Goal: Navigation & Orientation: Understand site structure

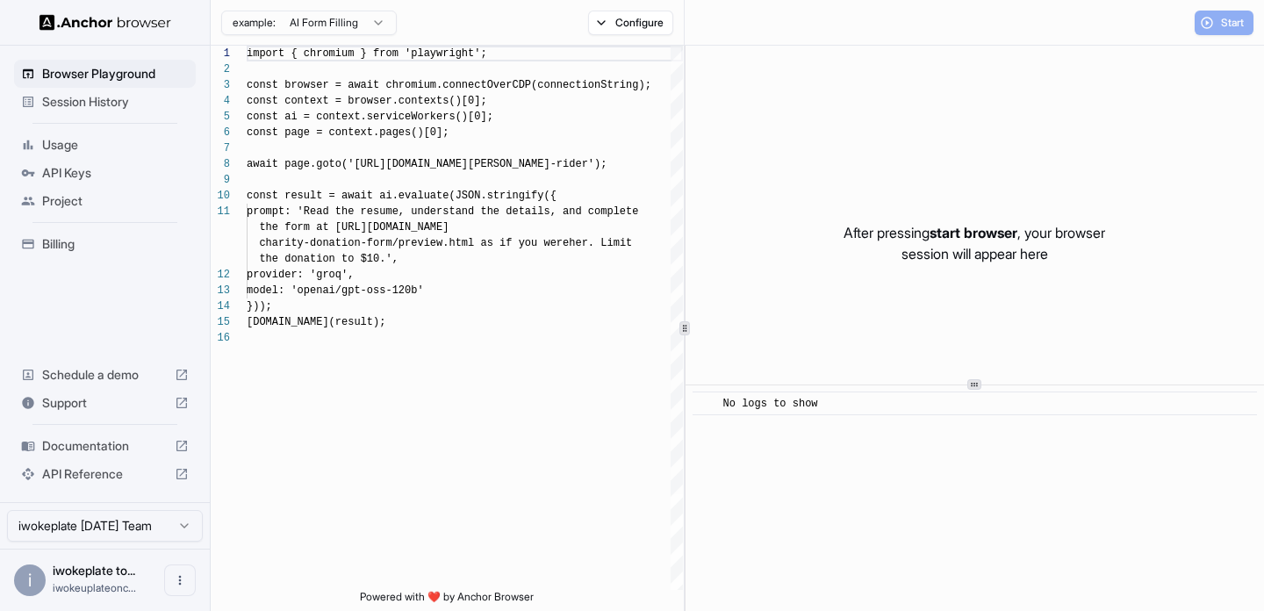
scroll to position [158, 0]
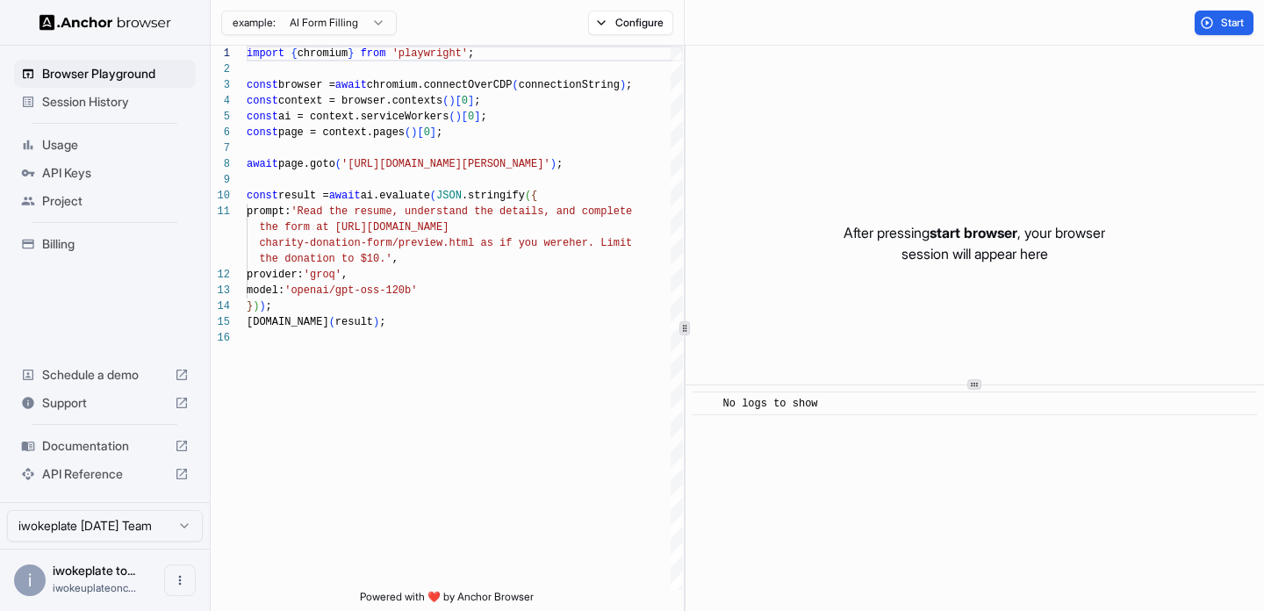
click at [357, 23] on html "Browser Playground Session History Usage API Keys Project Billing Schedule a de…" at bounding box center [632, 305] width 1264 height 611
click at [608, 35] on div "example: AI Form Filling Configure" at bounding box center [448, 23] width 474 height 46
click at [609, 26] on button "Configure" at bounding box center [630, 23] width 85 height 25
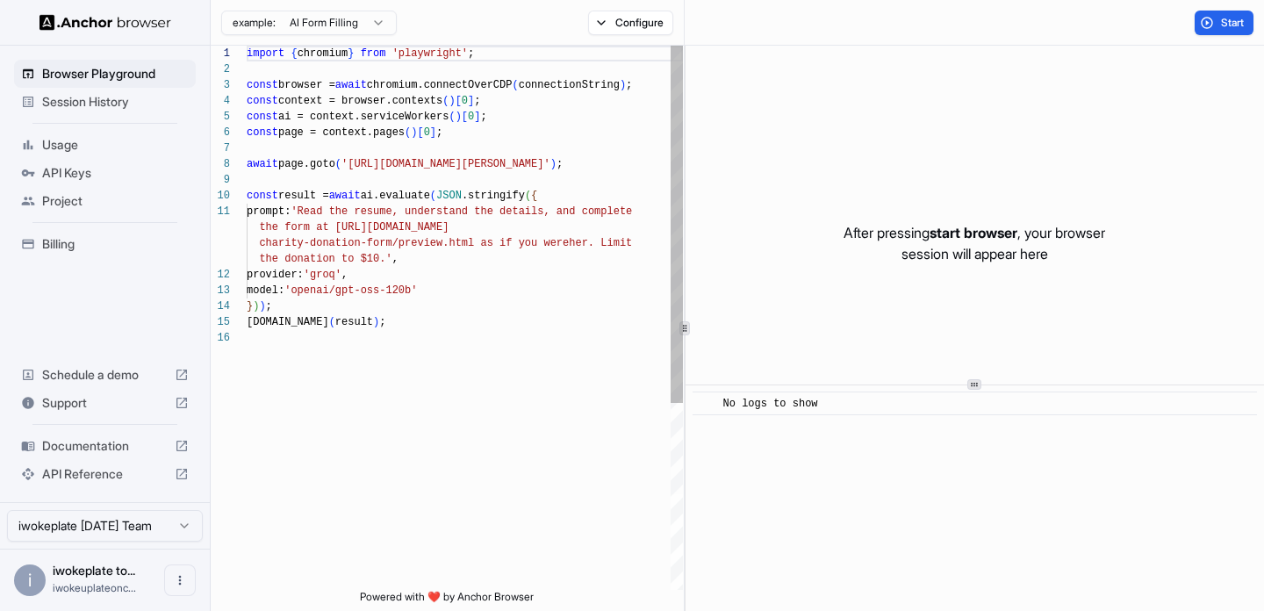
click at [544, 162] on div "import { chromium } from 'playwright' ; const browser = await chromium.connectO…" at bounding box center [465, 460] width 436 height 829
click at [616, 173] on div "import { chromium } from 'playwright' ; const browser = await chromium.connectO…" at bounding box center [465, 460] width 436 height 829
drag, startPoint x: 605, startPoint y: 166, endPoint x: 355, endPoint y: 165, distance: 250.2
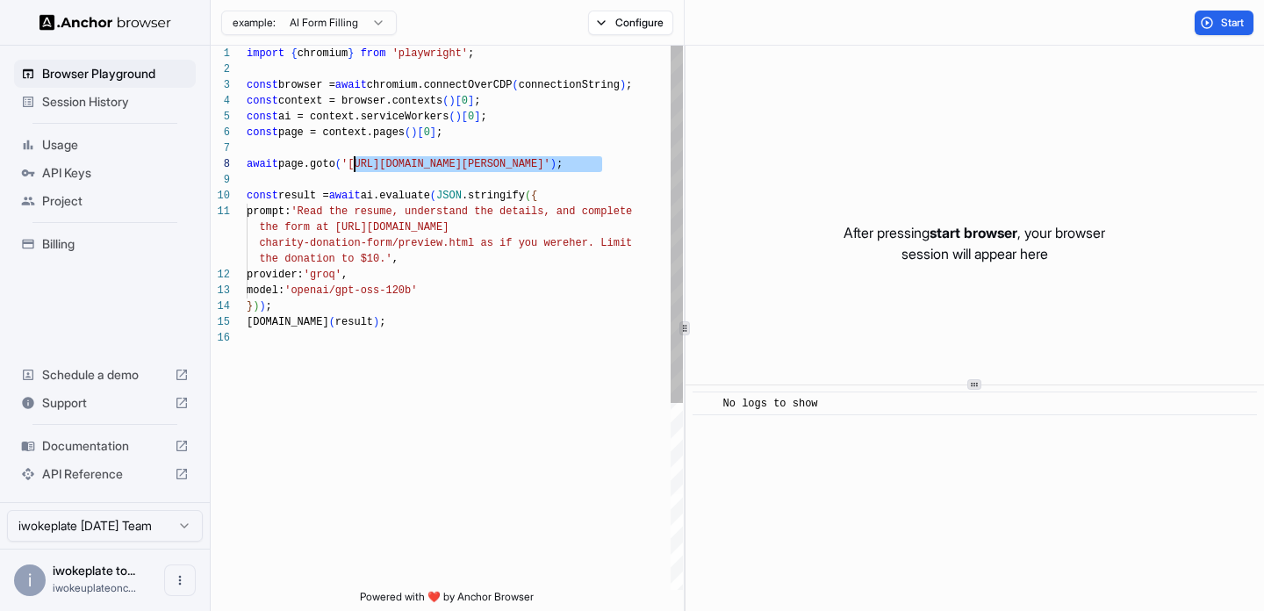
click at [355, 165] on div "import { chromium } from 'playwright' ; const browser = await chromium.connectO…" at bounding box center [465, 460] width 436 height 829
click at [485, 238] on div "import { chromium } from 'playwright' ; const browser = await chromium.connectO…" at bounding box center [465, 460] width 436 height 829
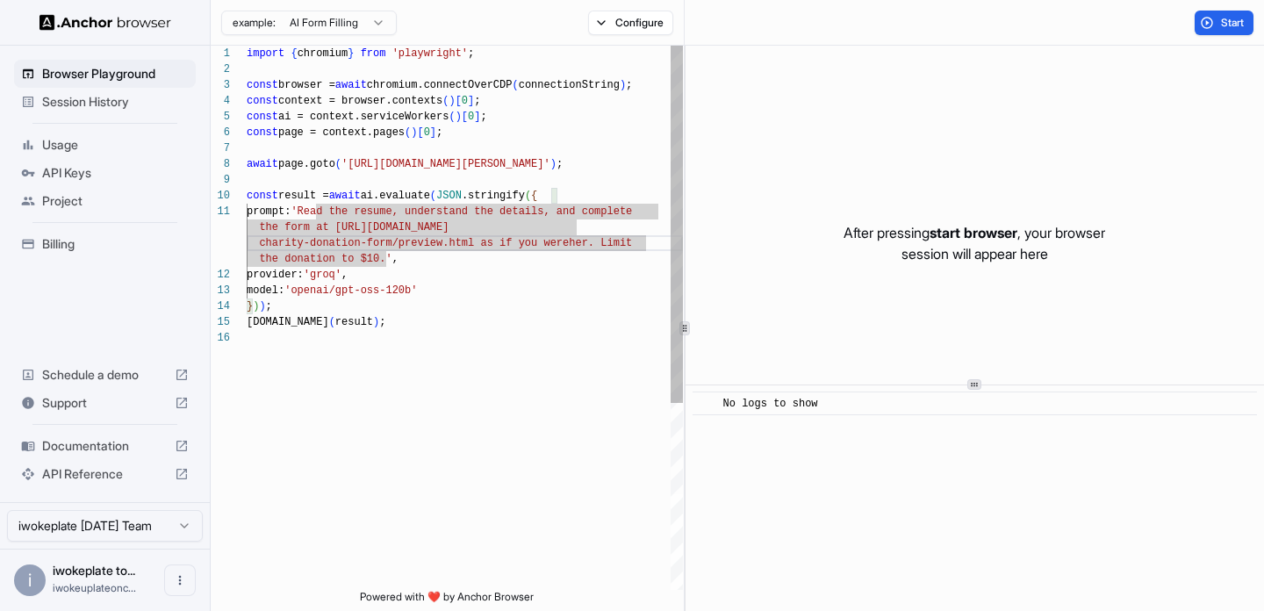
type textarea "**********"
click at [447, 142] on div "import { chromium } from 'playwright' ; const browser = await chromium.connectO…" at bounding box center [465, 460] width 436 height 829
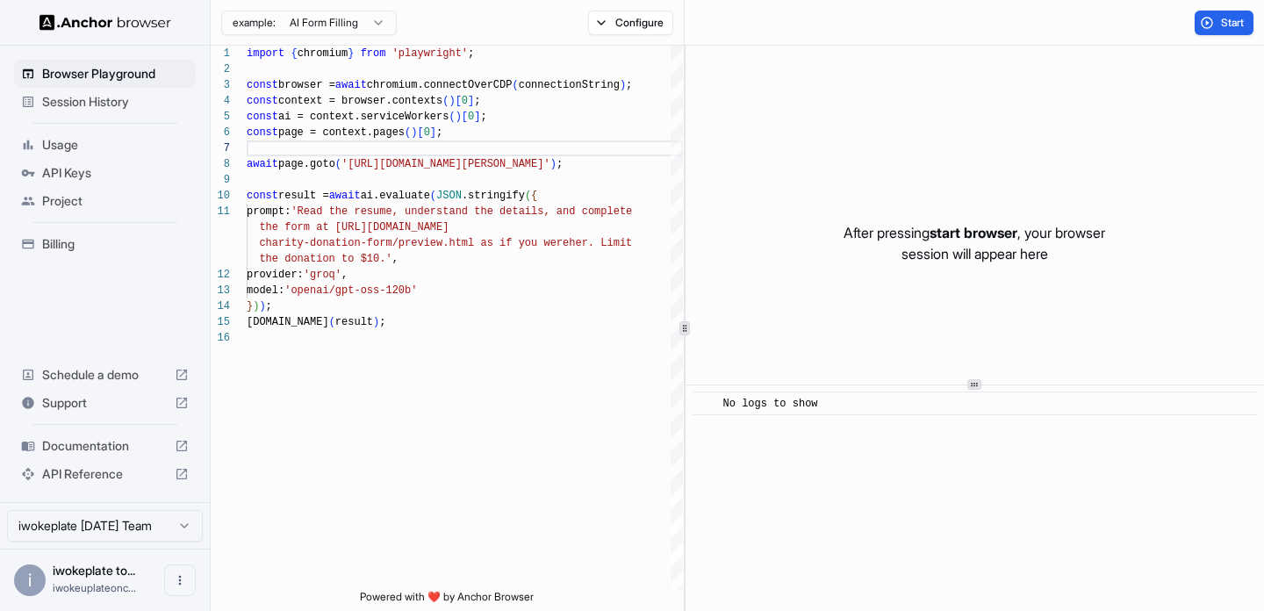
click at [90, 110] on span "Session History" at bounding box center [115, 102] width 147 height 18
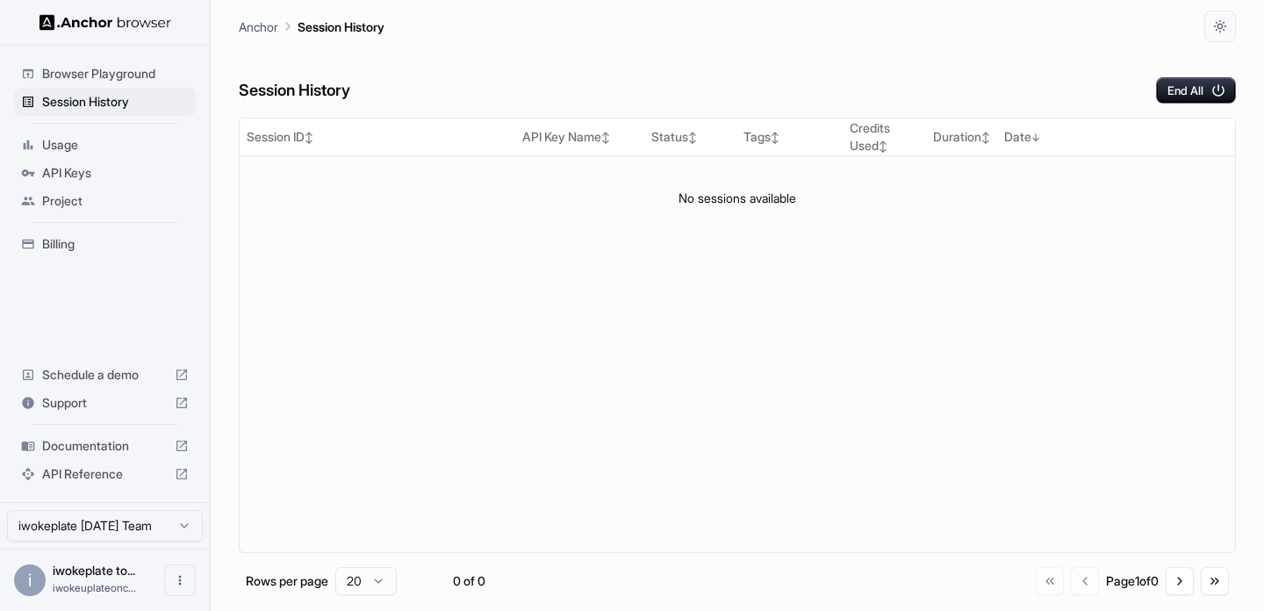
click at [103, 147] on span "Usage" at bounding box center [115, 145] width 147 height 18
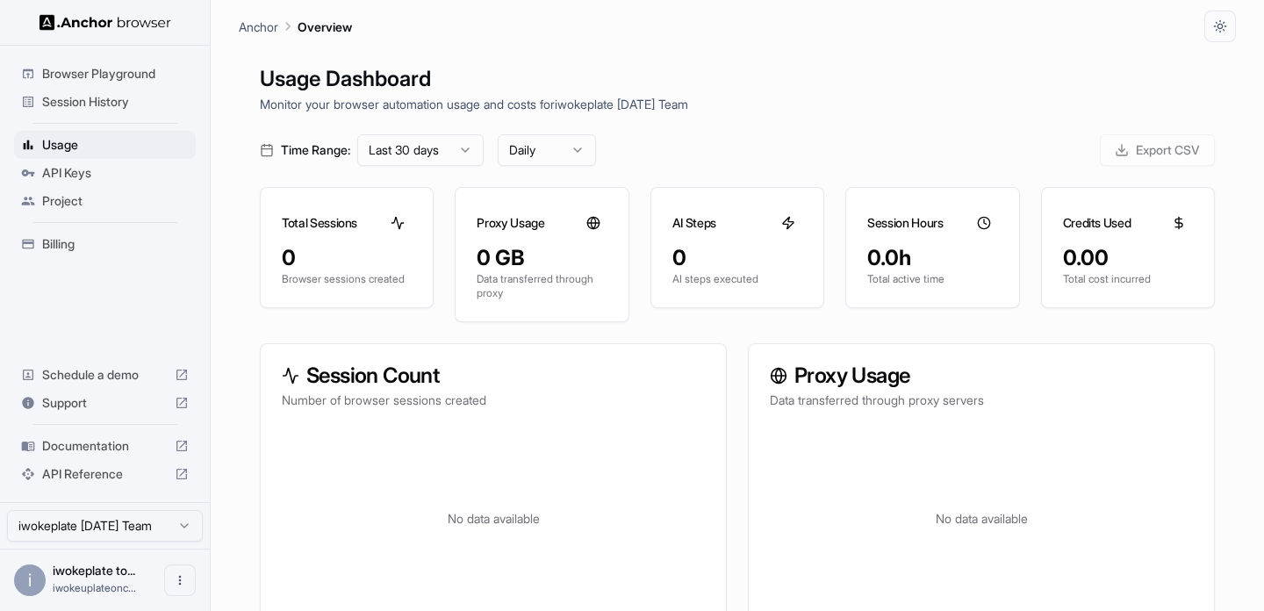
click at [103, 160] on div "API Keys" at bounding box center [105, 173] width 182 height 28
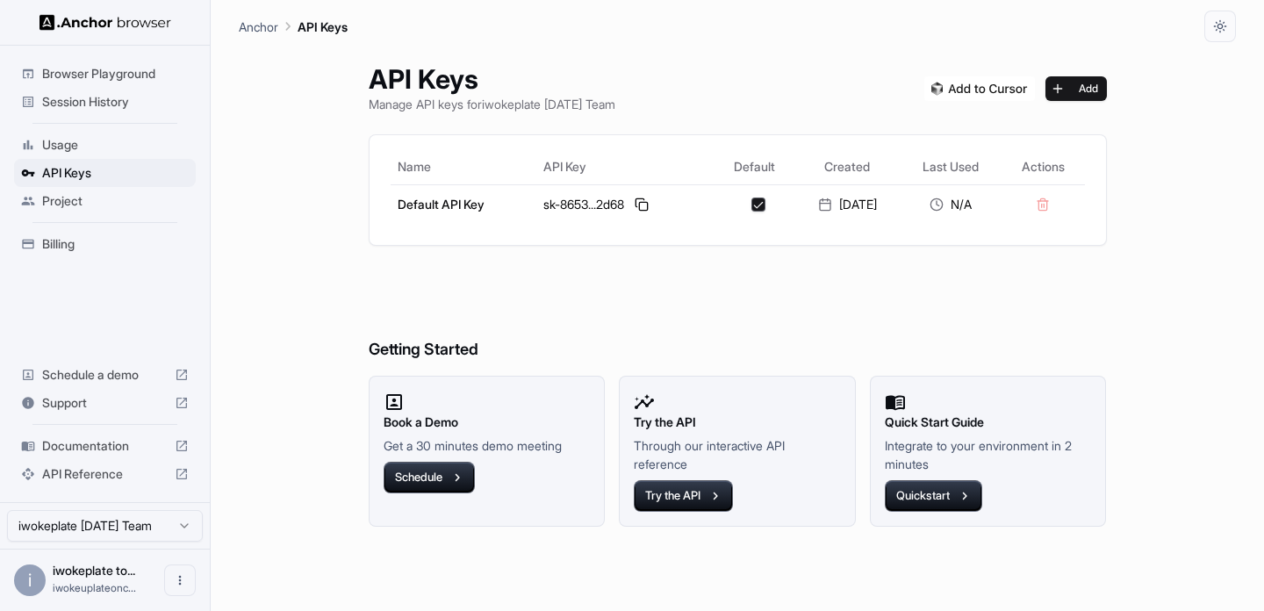
click at [120, 223] on ul "Browser Playground Session History Usage API Keys Project Billing" at bounding box center [105, 159] width 196 height 212
click at [136, 204] on span "Project" at bounding box center [115, 201] width 147 height 18
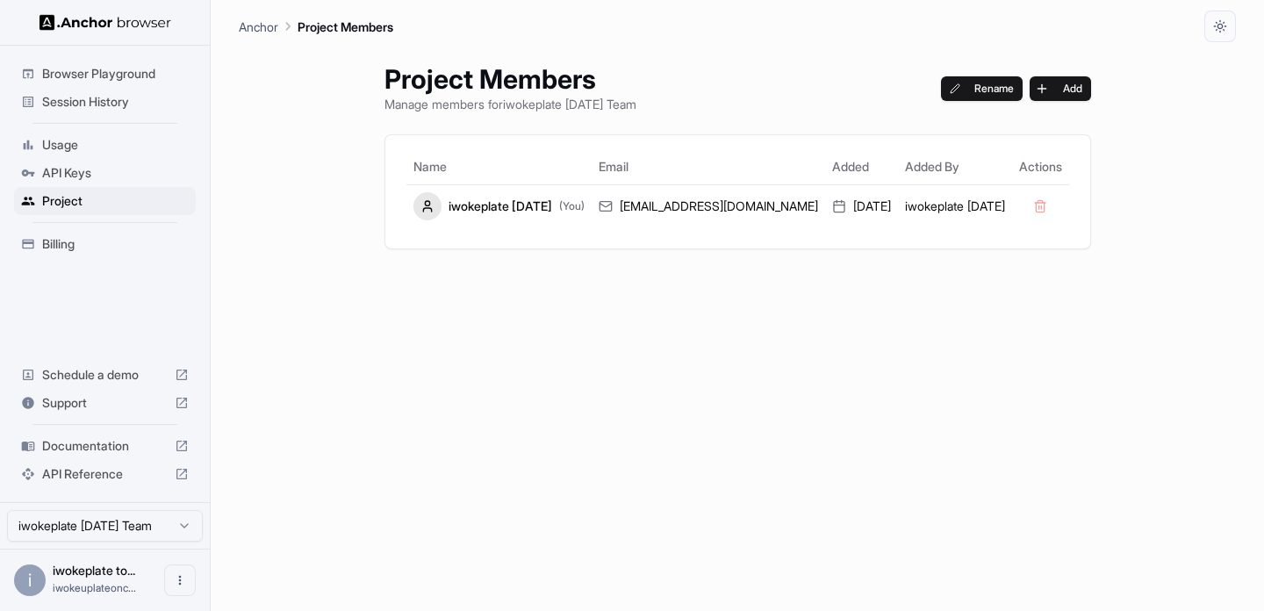
click at [128, 227] on ul "Browser Playground Session History Usage API Keys Project Billing" at bounding box center [105, 159] width 196 height 212
click at [128, 256] on div "Billing" at bounding box center [105, 244] width 182 height 28
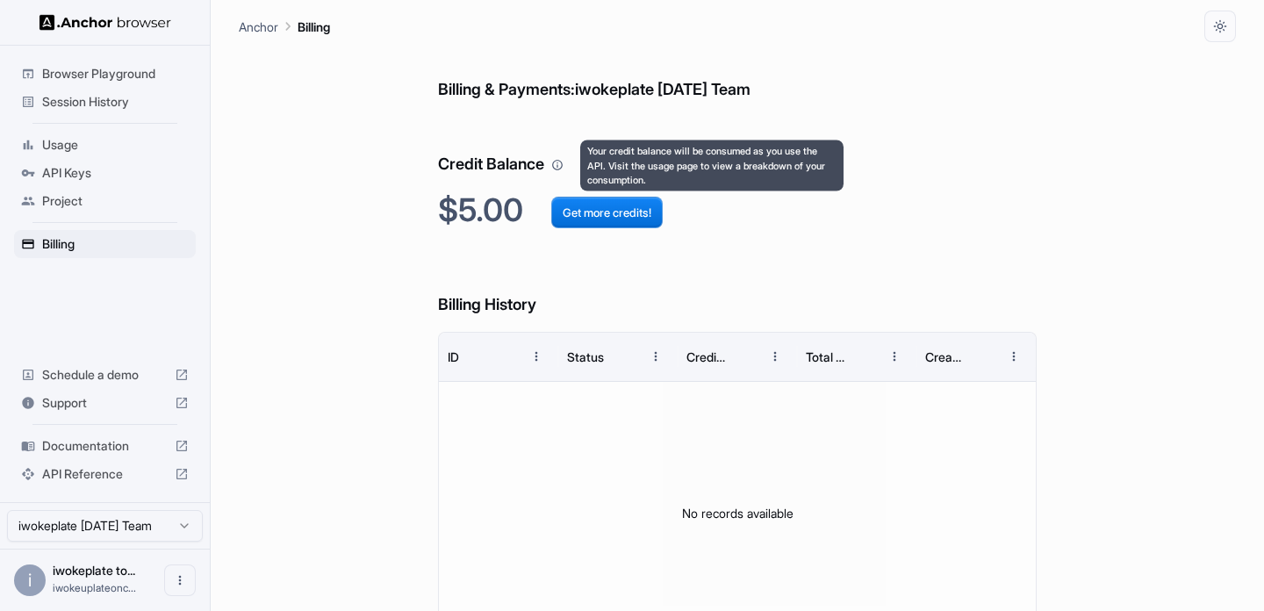
click at [562, 163] on icon "Your credit balance will be consumed as you use the API. Visit the usage page t…" at bounding box center [557, 165] width 12 height 12
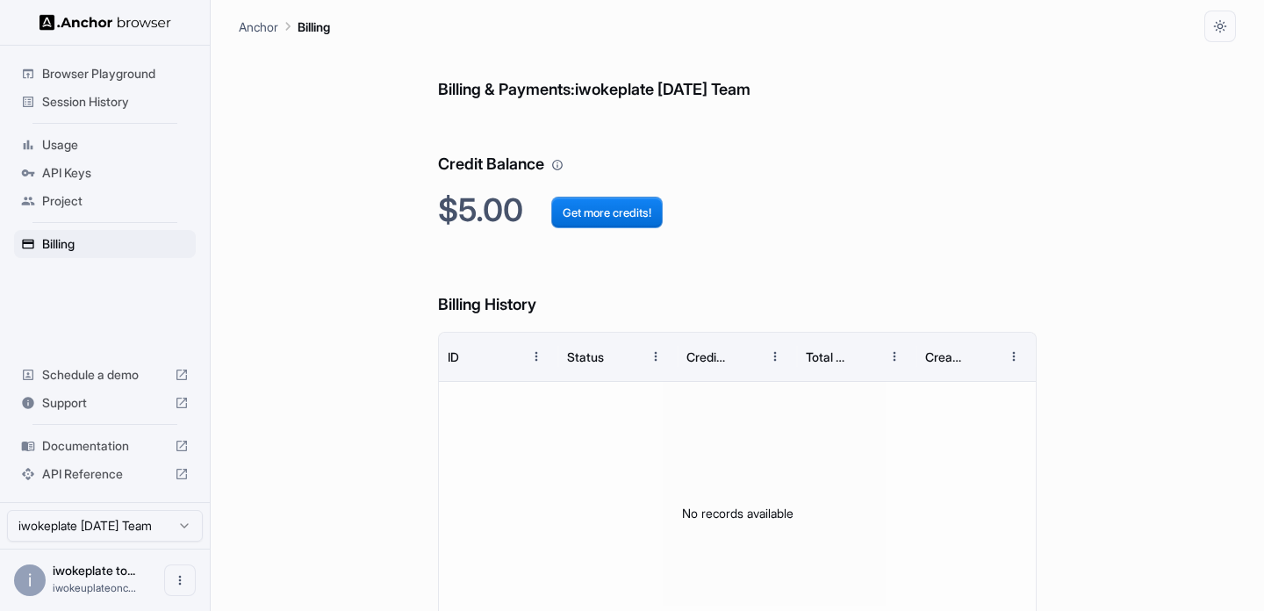
click at [111, 133] on div "Usage" at bounding box center [105, 145] width 182 height 28
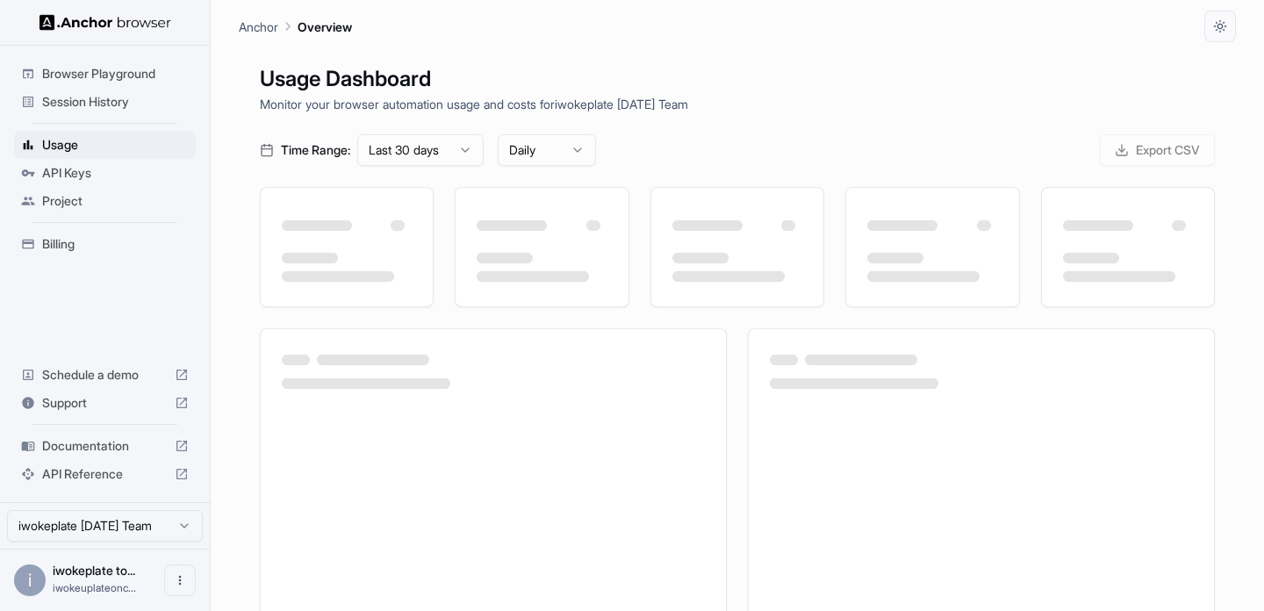
click at [140, 97] on span "Session History" at bounding box center [115, 102] width 147 height 18
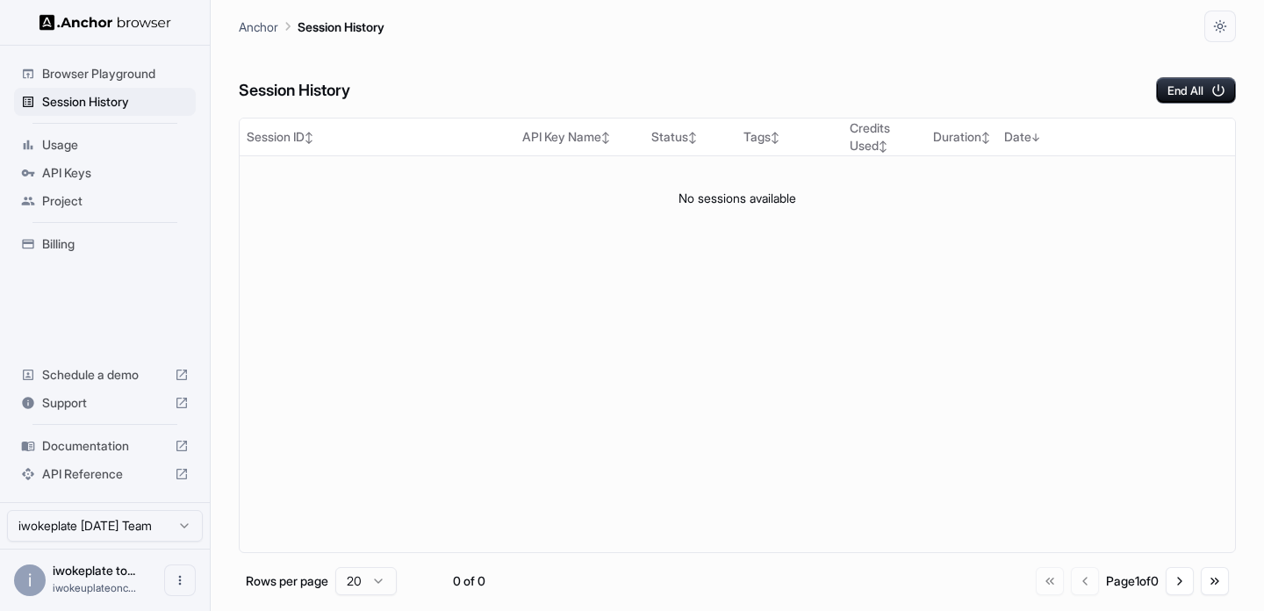
click at [153, 75] on span "Browser Playground" at bounding box center [115, 74] width 147 height 18
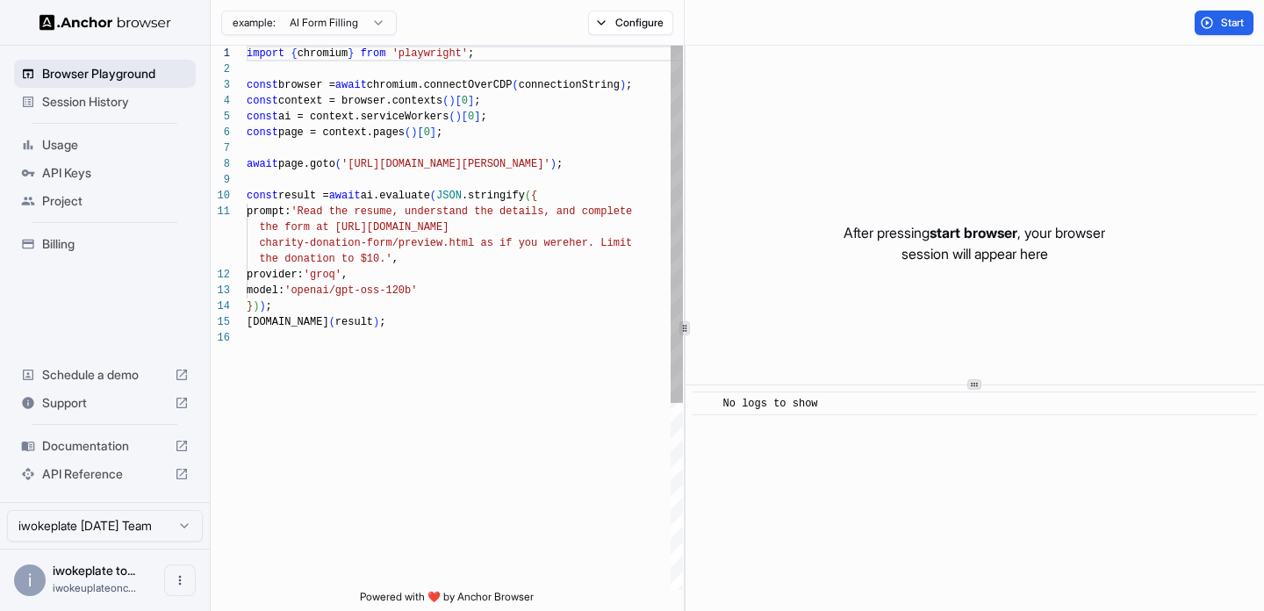
scroll to position [158, 0]
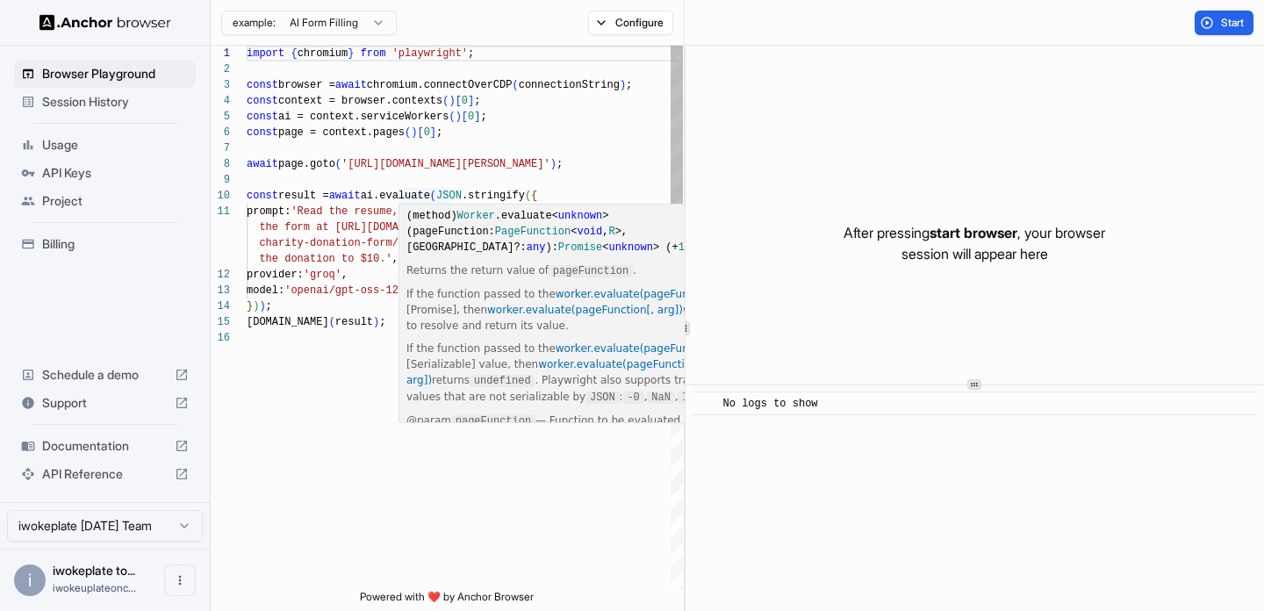
type textarea "**********"
click at [310, 266] on div "import { chromium } from 'playwright' ; const browser = await chromium.connectO…" at bounding box center [465, 460] width 436 height 829
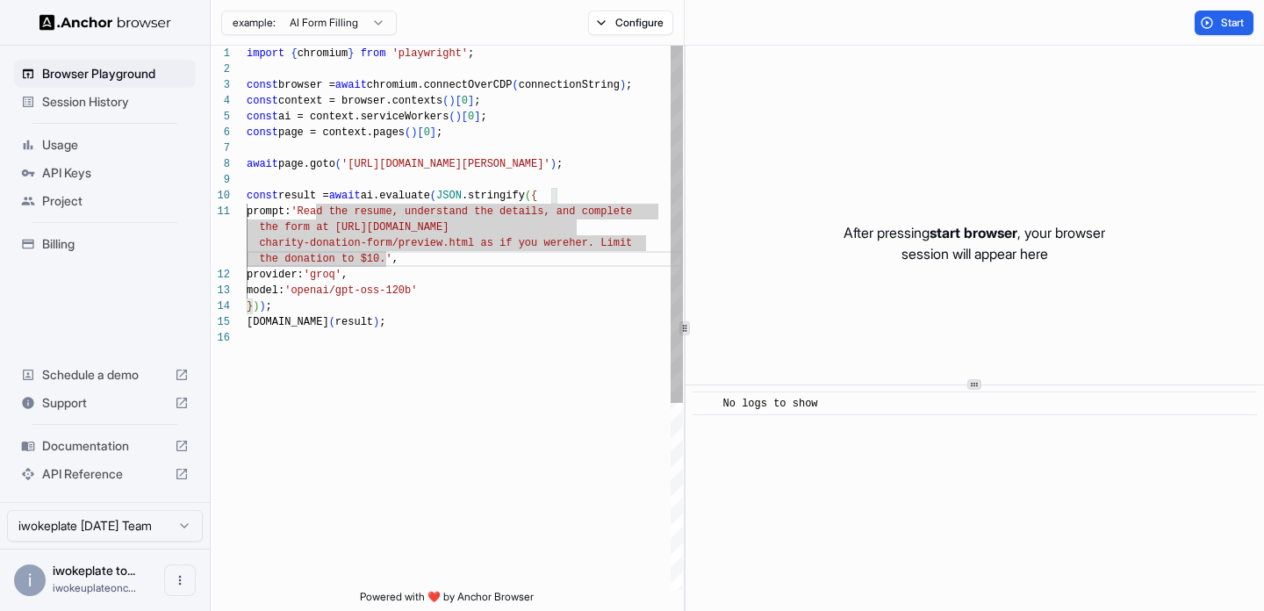
click at [416, 318] on div "import { chromium } from 'playwright' ; const browser = await chromium.connectO…" at bounding box center [465, 460] width 436 height 829
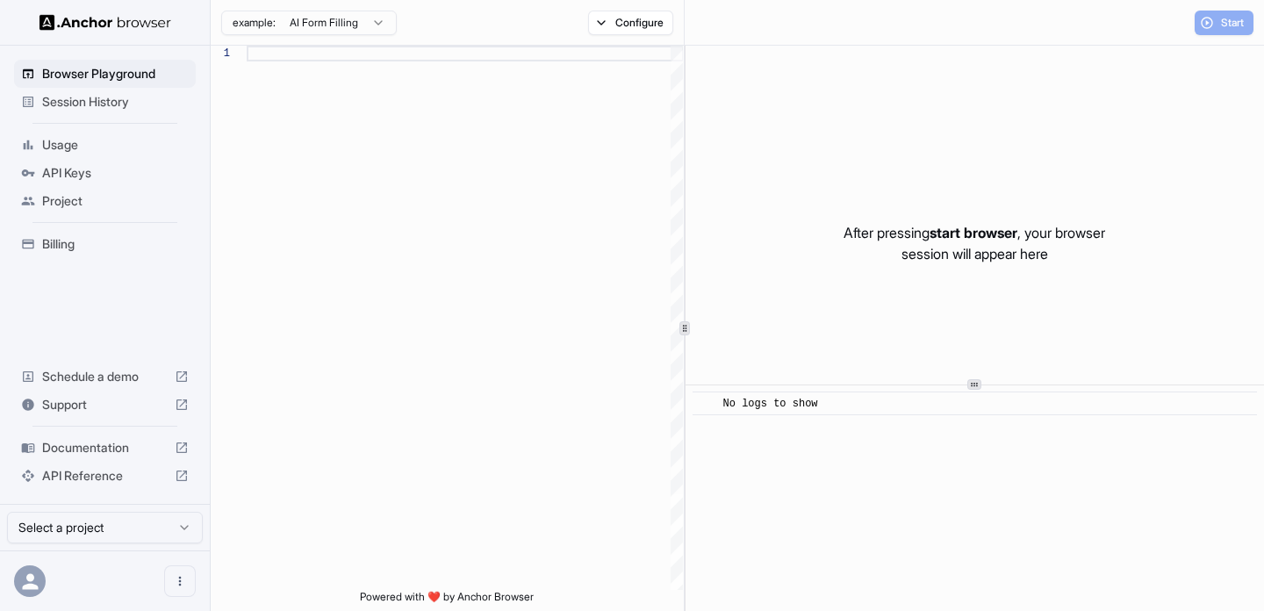
scroll to position [158, 0]
